Goal: Task Accomplishment & Management: Manage account settings

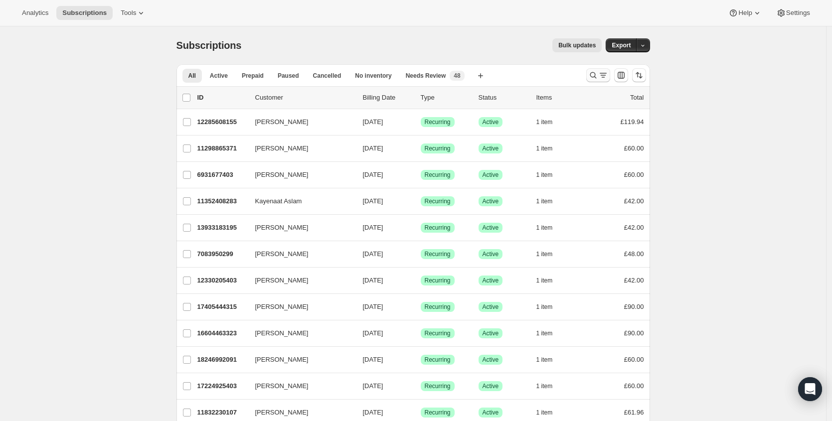
click at [592, 72] on icon "Search and filter results" at bounding box center [594, 75] width 10 height 10
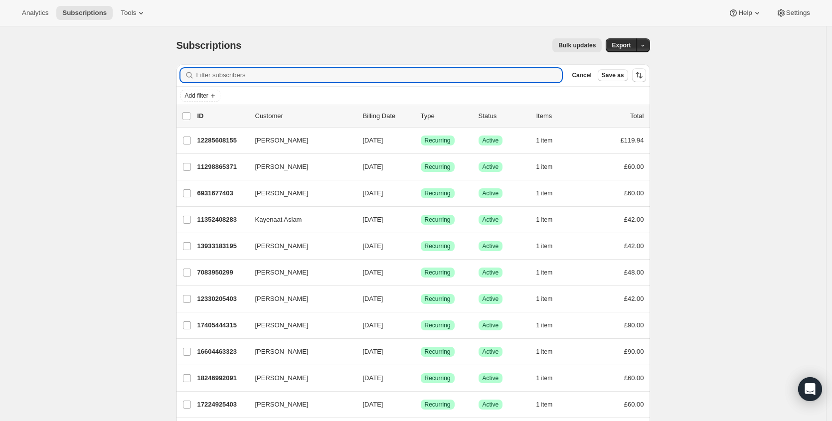
paste input "[EMAIL_ADDRESS][DOMAIN_NAME]"
type input "[EMAIL_ADDRESS][DOMAIN_NAME]"
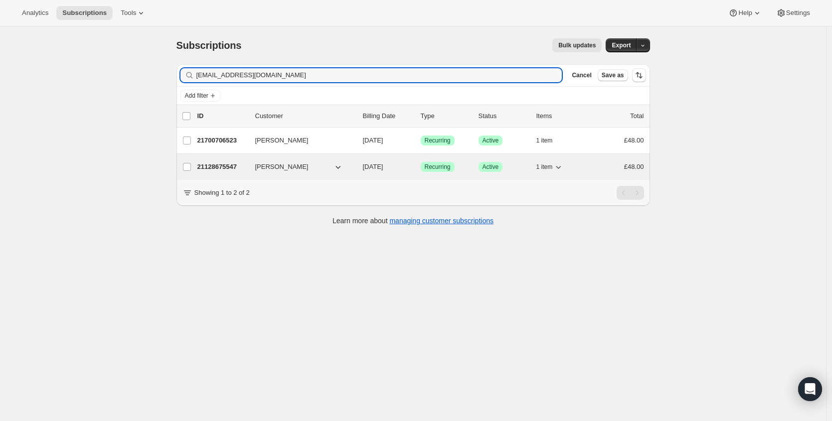
click at [216, 164] on p "21128675547" at bounding box center [223, 167] width 50 height 10
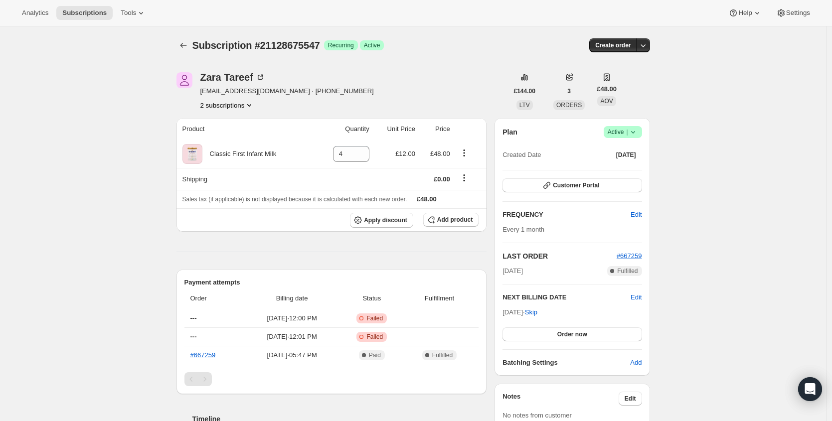
click at [632, 128] on icon at bounding box center [633, 132] width 10 height 10
click at [618, 169] on span "Cancel subscription" at bounding box center [623, 168] width 56 height 7
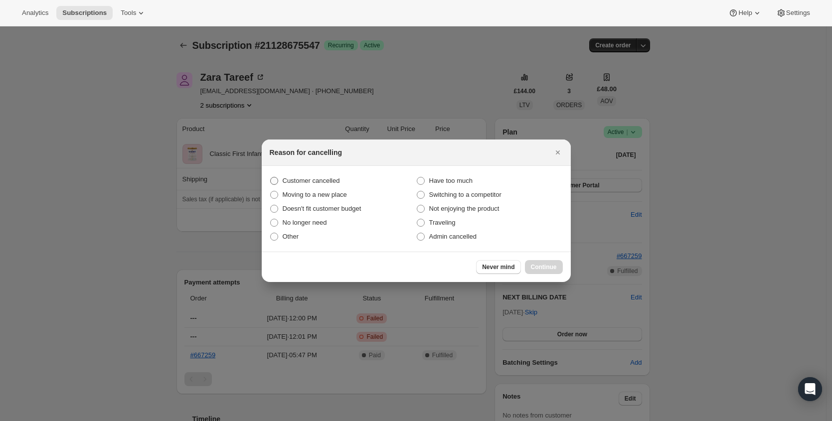
click at [290, 186] on span "Customer cancelled" at bounding box center [311, 181] width 57 height 10
click at [271, 178] on input "Customer cancelled" at bounding box center [270, 177] width 0 height 0
radio input "true"
click at [551, 268] on span "Continue" at bounding box center [544, 267] width 26 height 8
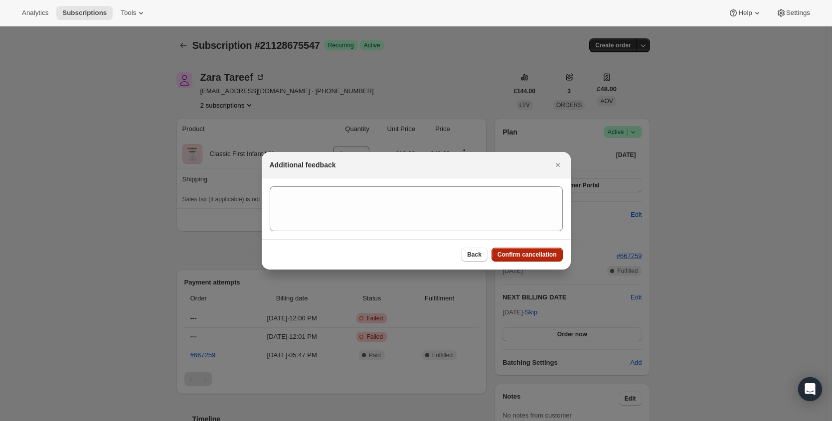
click at [548, 257] on span "Confirm cancellation" at bounding box center [527, 255] width 59 height 8
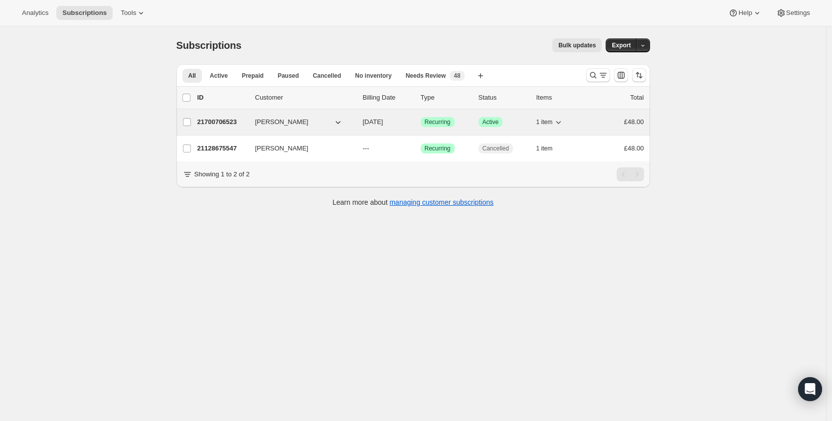
click at [260, 125] on span "[PERSON_NAME]" at bounding box center [281, 122] width 53 height 10
click at [218, 120] on p "21700706523" at bounding box center [223, 122] width 50 height 10
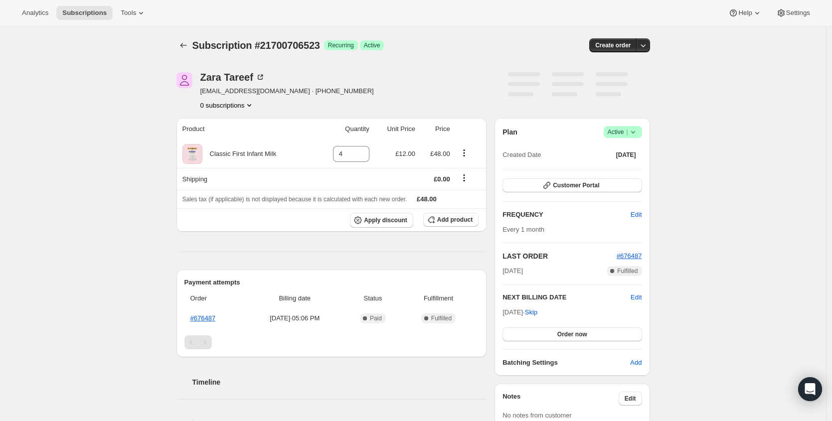
click at [636, 134] on icon at bounding box center [633, 132] width 10 height 10
click at [615, 171] on span "Cancel subscription" at bounding box center [623, 168] width 56 height 7
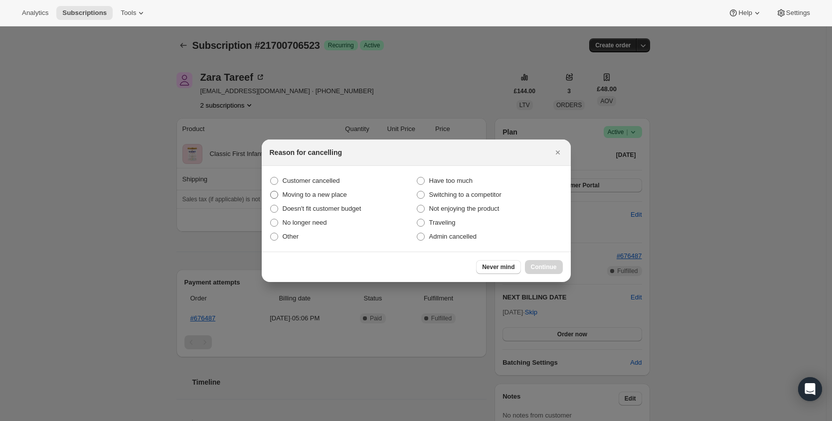
drag, startPoint x: 307, startPoint y: 179, endPoint x: 349, endPoint y: 191, distance: 43.4
click at [307, 180] on span "Customer cancelled" at bounding box center [311, 180] width 57 height 7
click at [271, 178] on input "Customer cancelled" at bounding box center [270, 177] width 0 height 0
radio input "true"
click at [544, 264] on span "Continue" at bounding box center [544, 267] width 26 height 8
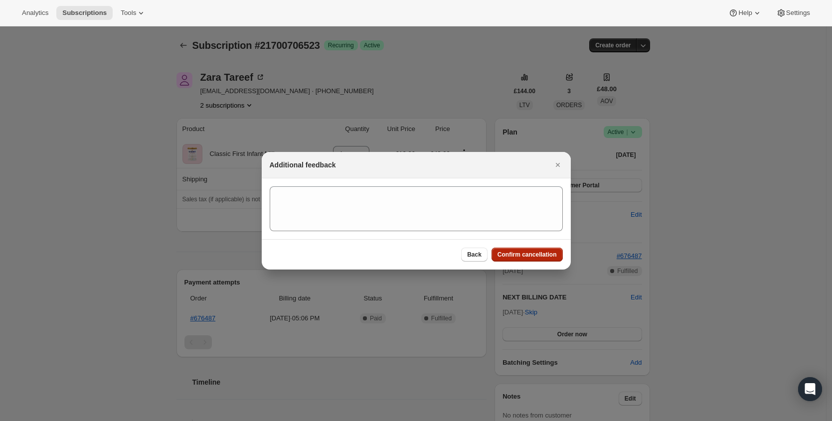
click at [551, 259] on button "Confirm cancellation" at bounding box center [527, 255] width 71 height 14
